Goal: Complete application form

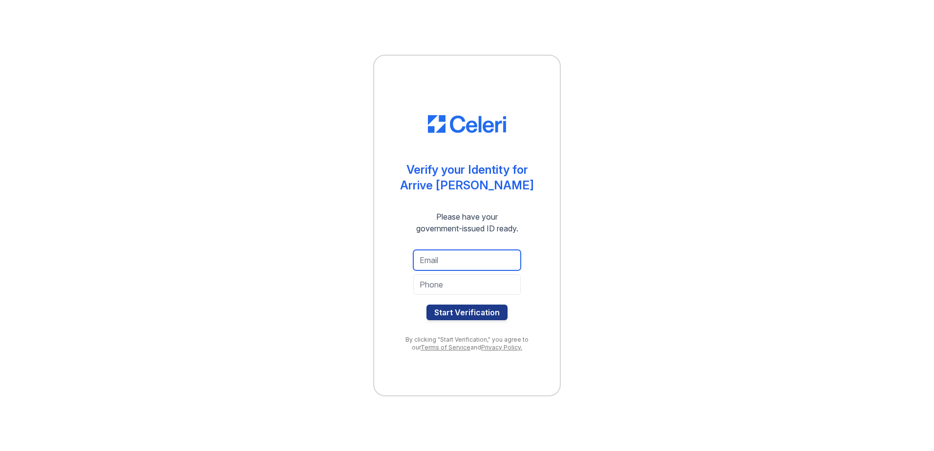
click at [491, 264] on input "email" at bounding box center [466, 260] width 107 height 21
click at [621, 254] on div "Verify your Identity for Arrive Lex Please have your government-issued ID ready…" at bounding box center [467, 225] width 903 height 451
click at [492, 269] on input "email" at bounding box center [466, 260] width 107 height 21
type input "[EMAIL_ADDRESS][DOMAIN_NAME]"
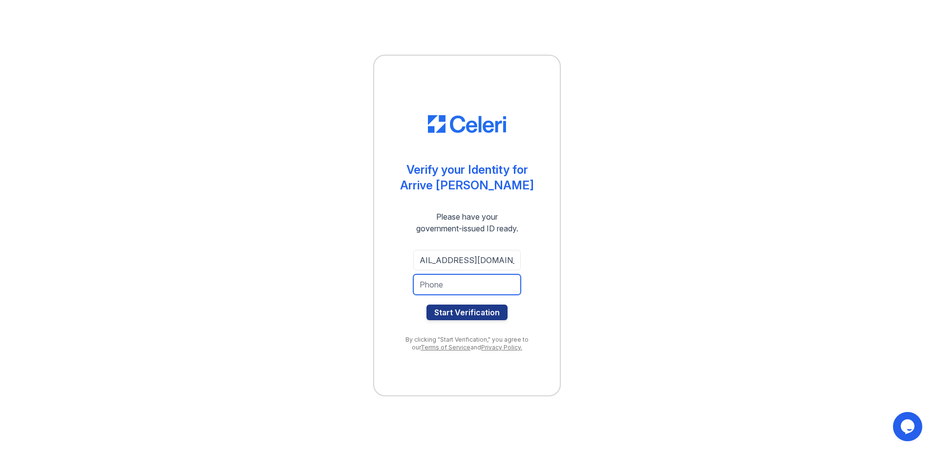
click at [467, 289] on input "tel" at bounding box center [466, 285] width 107 height 21
type input "4"
type input "7734840046"
click at [447, 312] on button "Start Verification" at bounding box center [467, 313] width 81 height 16
